Goal: Task Accomplishment & Management: Manage account settings

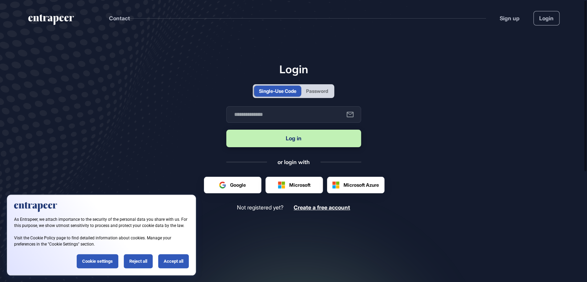
click at [316, 87] on div "Password" at bounding box center [317, 90] width 22 height 7
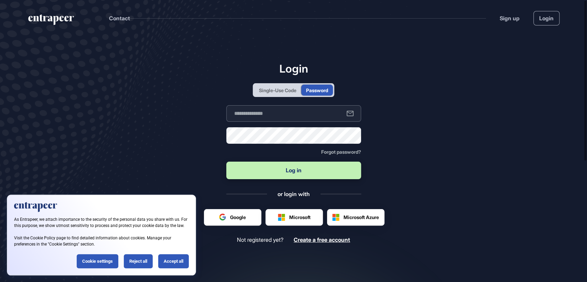
type input "**********"
click at [285, 177] on button "Log in" at bounding box center [293, 171] width 135 height 18
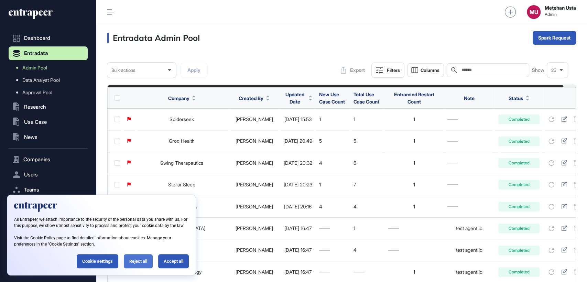
click at [137, 260] on div "Reject all" at bounding box center [138, 261] width 29 height 14
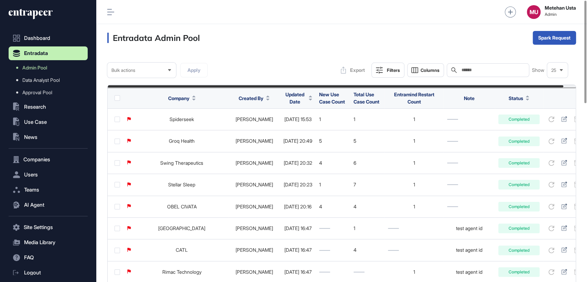
click at [286, 95] on span "Updated Date" at bounding box center [294, 98] width 23 height 14
click at [298, 124] on span "Sort Descending" at bounding box center [297, 127] width 27 height 6
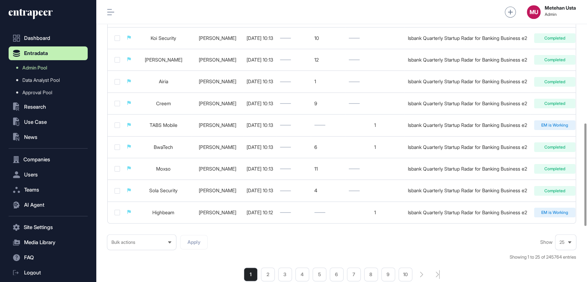
scroll to position [489, 0]
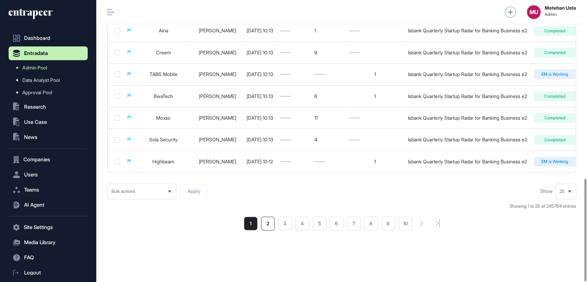
click at [267, 224] on li "2" at bounding box center [268, 224] width 14 height 14
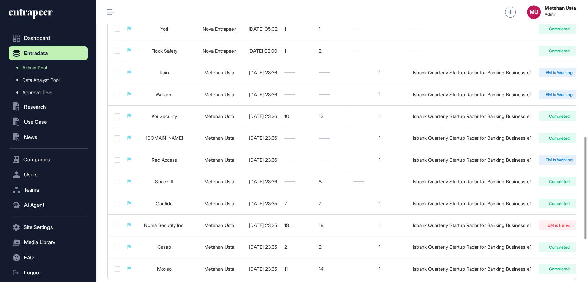
scroll to position [0, 90]
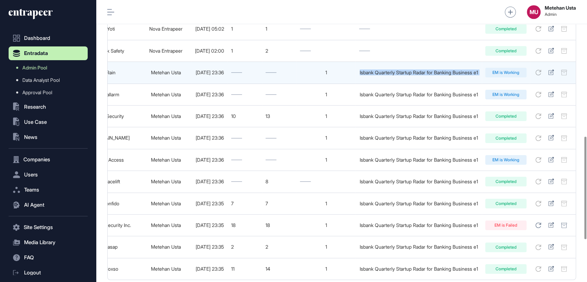
drag, startPoint x: 351, startPoint y: 77, endPoint x: 483, endPoint y: 78, distance: 131.6
click at [483, 78] on tr "Rain Metehan Usta 2025-09-26 23:36 1 Isbank Quarterly Startup Radar for Banking…" at bounding box center [314, 73] width 521 height 22
copy div "Isbank Quarterly Startup Radar for Banking Business e1"
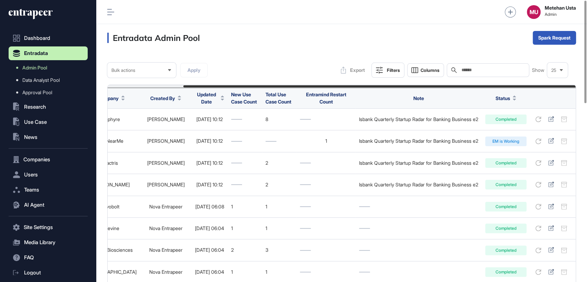
paste input "**********"
click at [483, 69] on input "**********" at bounding box center [493, 69] width 64 height 5
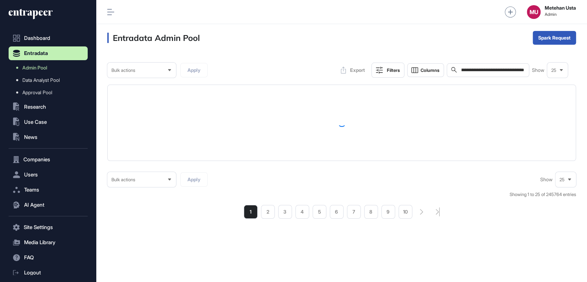
type input "**********"
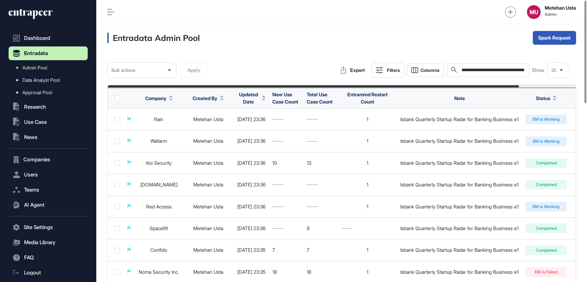
click at [393, 69] on div "Filters" at bounding box center [393, 69] width 13 height 5
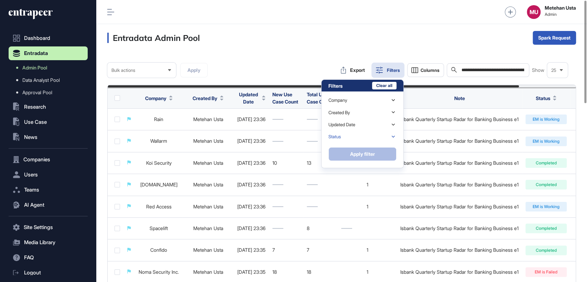
click at [357, 137] on div "Status" at bounding box center [362, 137] width 68 height 12
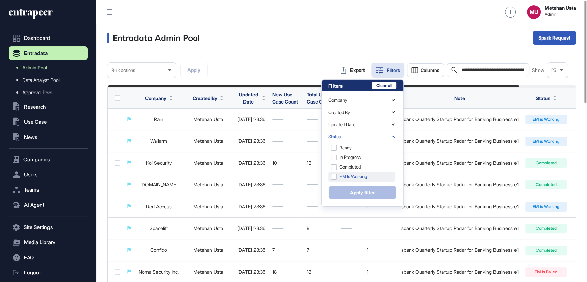
click at [330, 177] on div "EM is Working" at bounding box center [361, 177] width 67 height 10
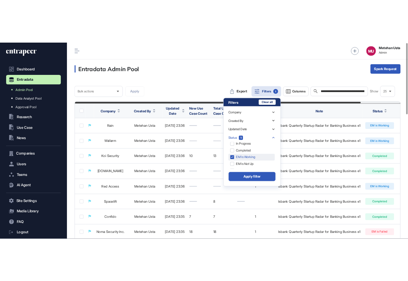
scroll to position [21, 0]
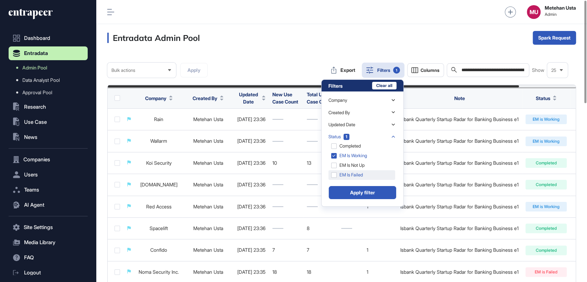
click at [333, 174] on div "EM is Failed" at bounding box center [361, 175] width 67 height 10
click at [366, 195] on button "Apply filter" at bounding box center [362, 193] width 68 height 14
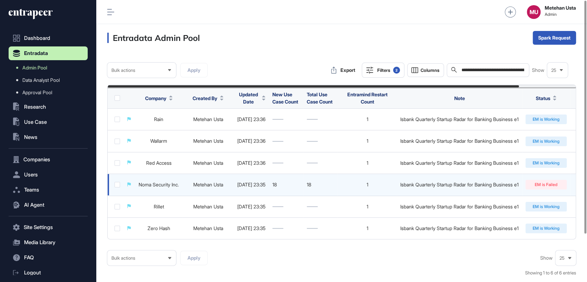
click at [154, 187] on link "Noma Security Inc." at bounding box center [159, 184] width 40 height 6
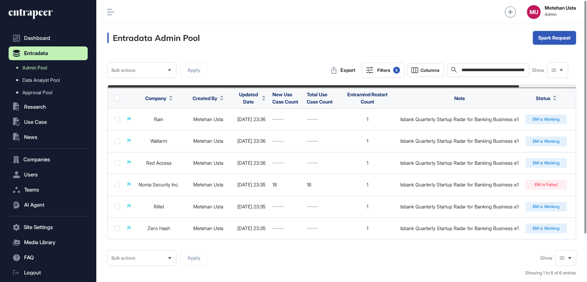
click at [108, 12] on icon at bounding box center [110, 12] width 7 height 6
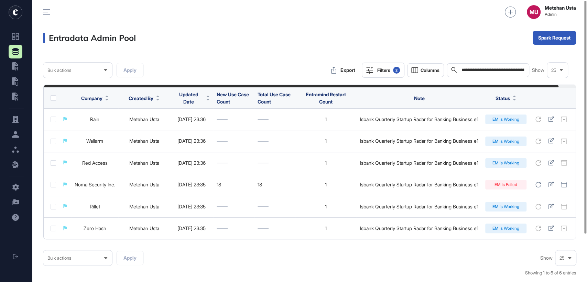
scroll to position [282, 554]
click at [488, 70] on input "**********" at bounding box center [493, 70] width 64 height 6
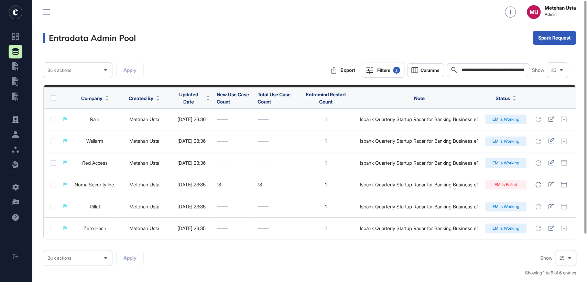
click at [488, 70] on input "**********" at bounding box center [493, 70] width 64 height 6
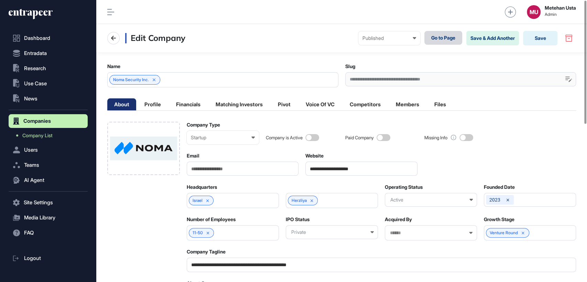
click at [435, 32] on link "Go to Page" at bounding box center [443, 38] width 38 height 14
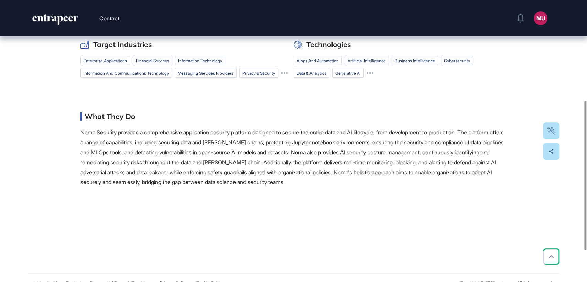
scroll to position [189, 0]
click at [156, 33] on button "Use Cases & Research" at bounding box center [141, 22] width 49 height 20
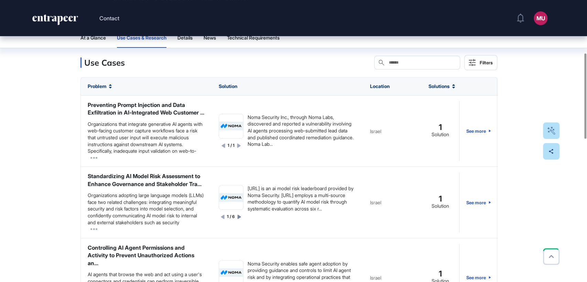
scroll to position [174, 0]
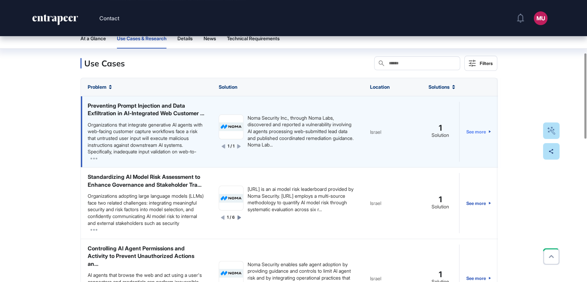
click at [482, 162] on link "See more" at bounding box center [478, 132] width 25 height 60
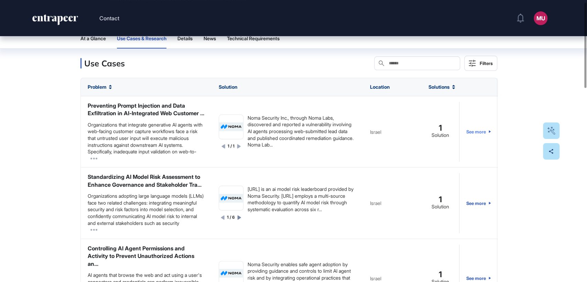
scroll to position [0, 0]
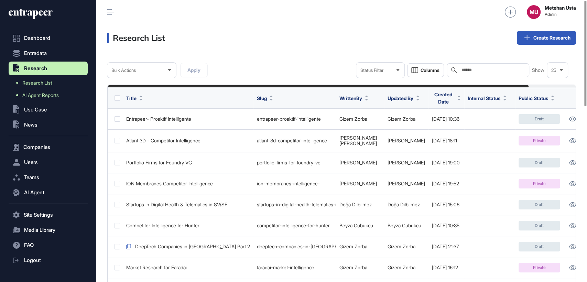
click at [38, 92] on span "AI Agent Reports" at bounding box center [40, 94] width 36 height 5
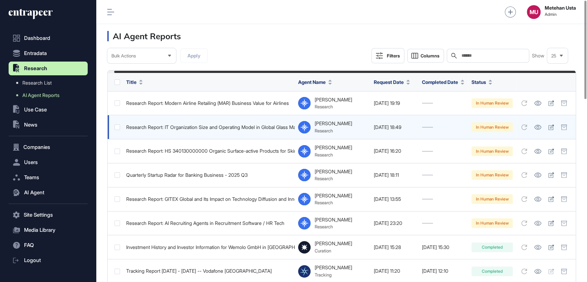
scroll to position [0, 7]
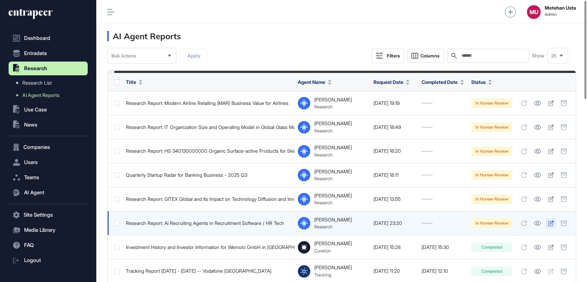
click at [551, 220] on icon at bounding box center [551, 222] width 6 height 5
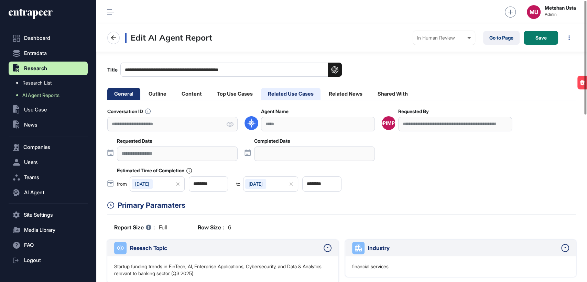
click at [309, 93] on li "Related Use Cases" at bounding box center [290, 94] width 59 height 12
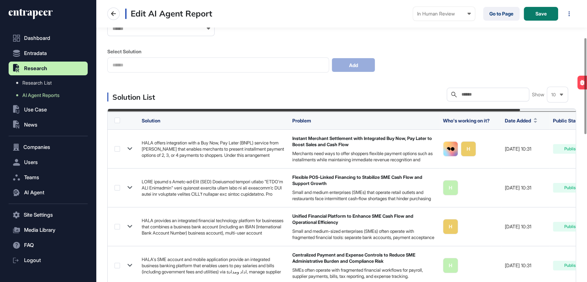
scroll to position [110, 0]
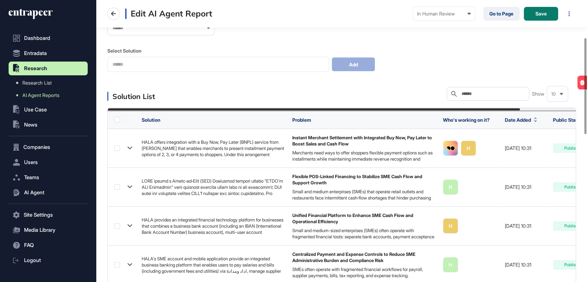
click at [492, 91] on input "text" at bounding box center [493, 93] width 64 height 5
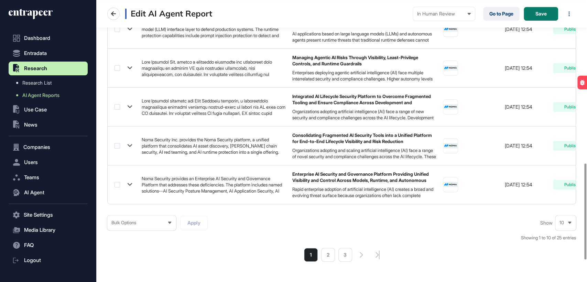
scroll to position [481, 0]
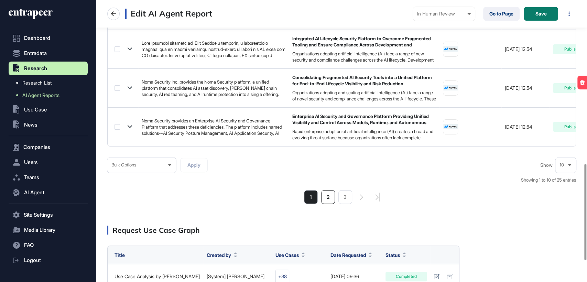
type input "****"
click at [328, 203] on li "2" at bounding box center [328, 197] width 14 height 14
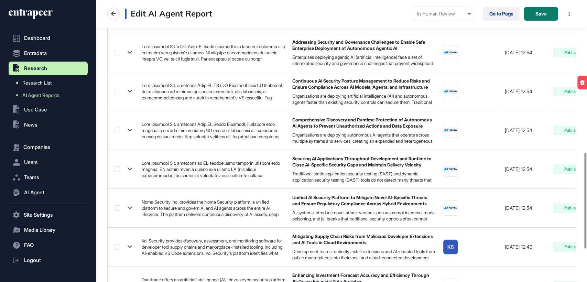
scroll to position [512, 0]
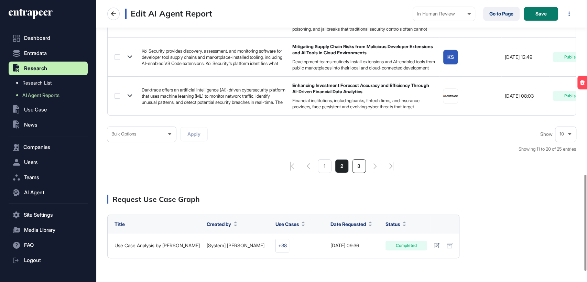
click at [360, 166] on li "3" at bounding box center [359, 166] width 14 height 14
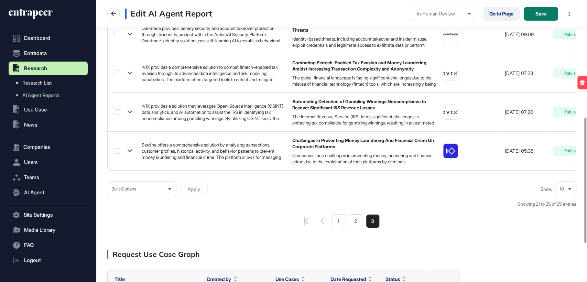
scroll to position [263, 0]
click at [357, 222] on li "2" at bounding box center [356, 221] width 14 height 14
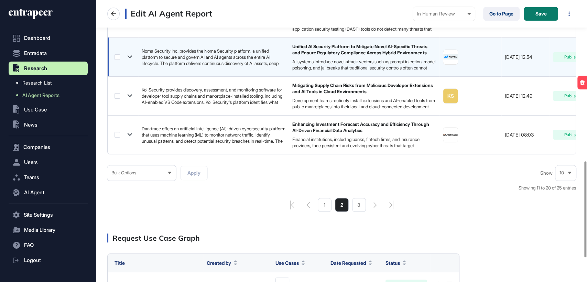
scroll to position [473, 0]
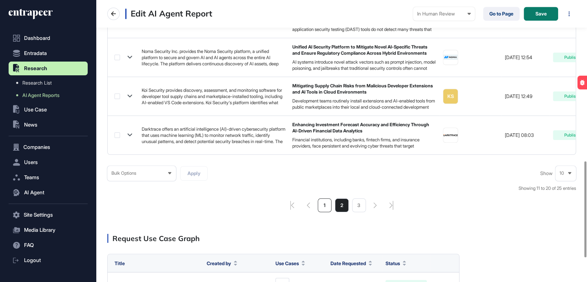
click at [327, 208] on li "1" at bounding box center [325, 205] width 14 height 14
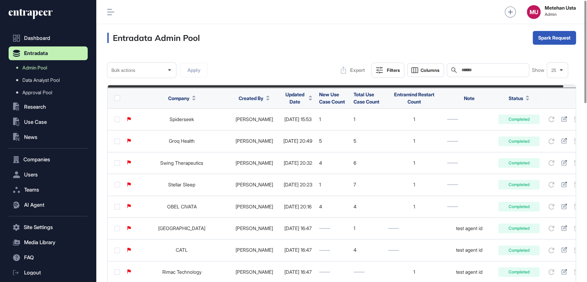
paste input "**********"
click at [500, 71] on input "**********" at bounding box center [493, 70] width 64 height 6
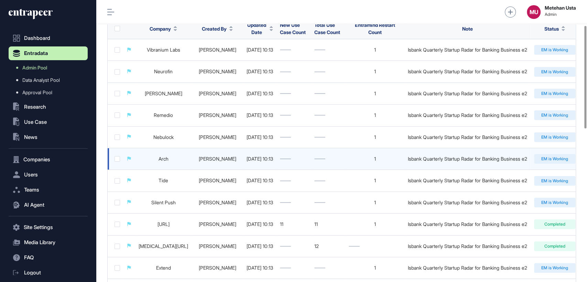
scroll to position [69, 0]
type input "**********"
